Goal: Navigation & Orientation: Find specific page/section

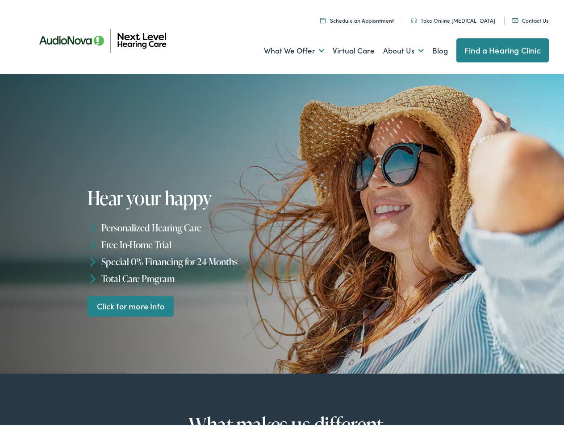
click at [282, 214] on div "Hear your happy Personalized Hearing Care Free In-Home Trial Special 0% Financi…" at bounding box center [185, 249] width 197 height 129
click at [286, 48] on link "What We Offer" at bounding box center [294, 48] width 60 height 33
click at [394, 48] on link "About Us" at bounding box center [403, 48] width 41 height 33
click at [282, 221] on li "Personalized Hearing Care" at bounding box center [185, 225] width 197 height 17
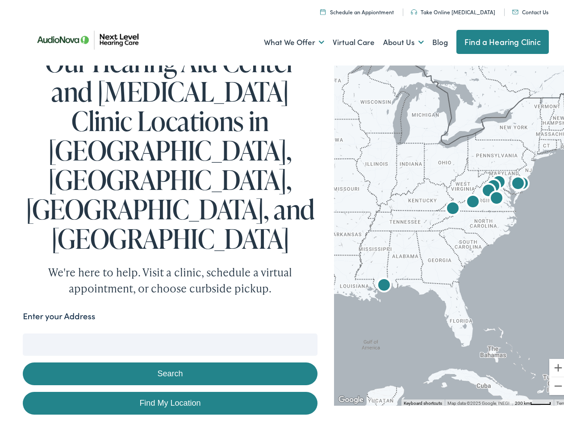
click at [286, 40] on link "What We Offer" at bounding box center [294, 39] width 60 height 33
click at [394, 40] on link "About Us" at bounding box center [403, 39] width 41 height 33
click at [360, 326] on button "Search" at bounding box center [363, 331] width 11 height 11
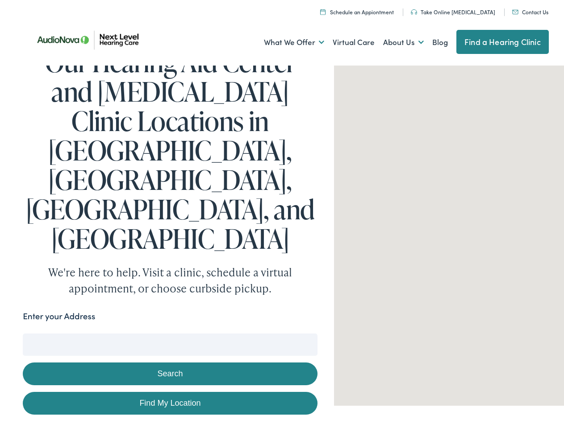
click at [168, 360] on button "Search" at bounding box center [170, 371] width 294 height 23
